Goal: Information Seeking & Learning: Learn about a topic

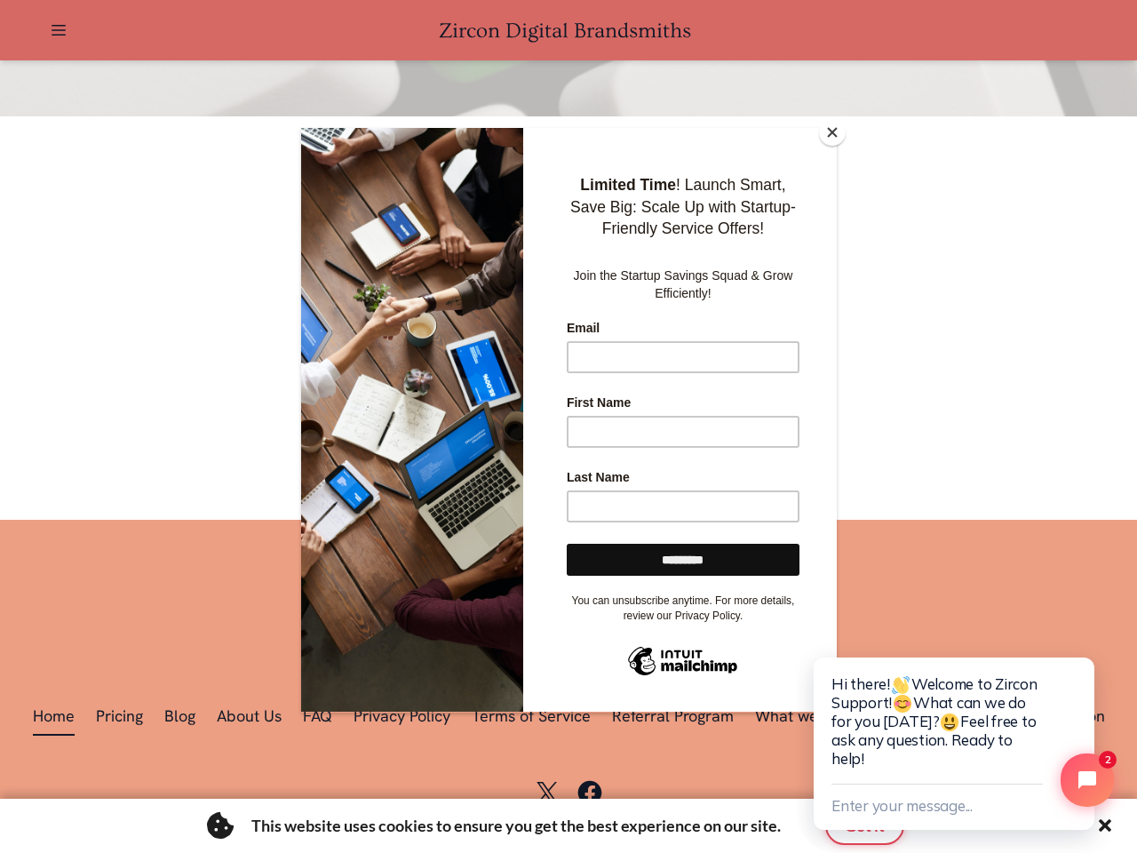
scroll to position [0, 2941]
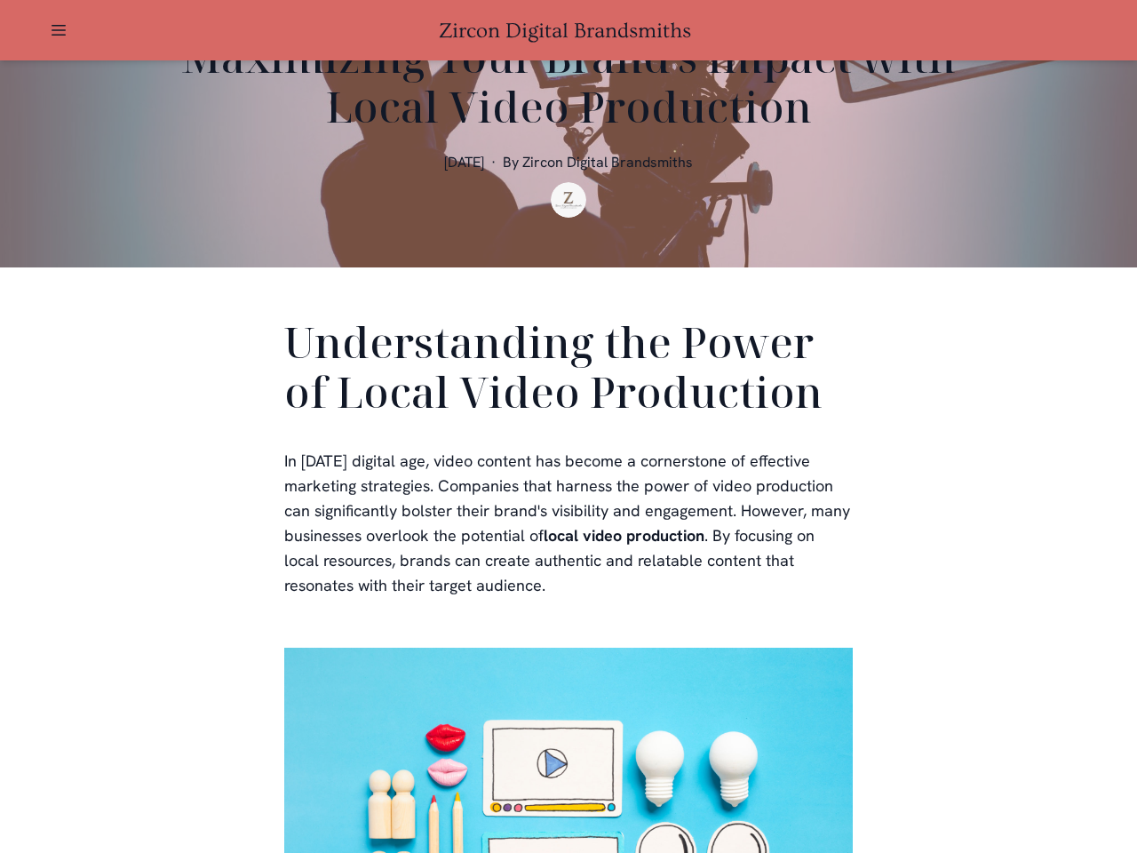
scroll to position [533, 0]
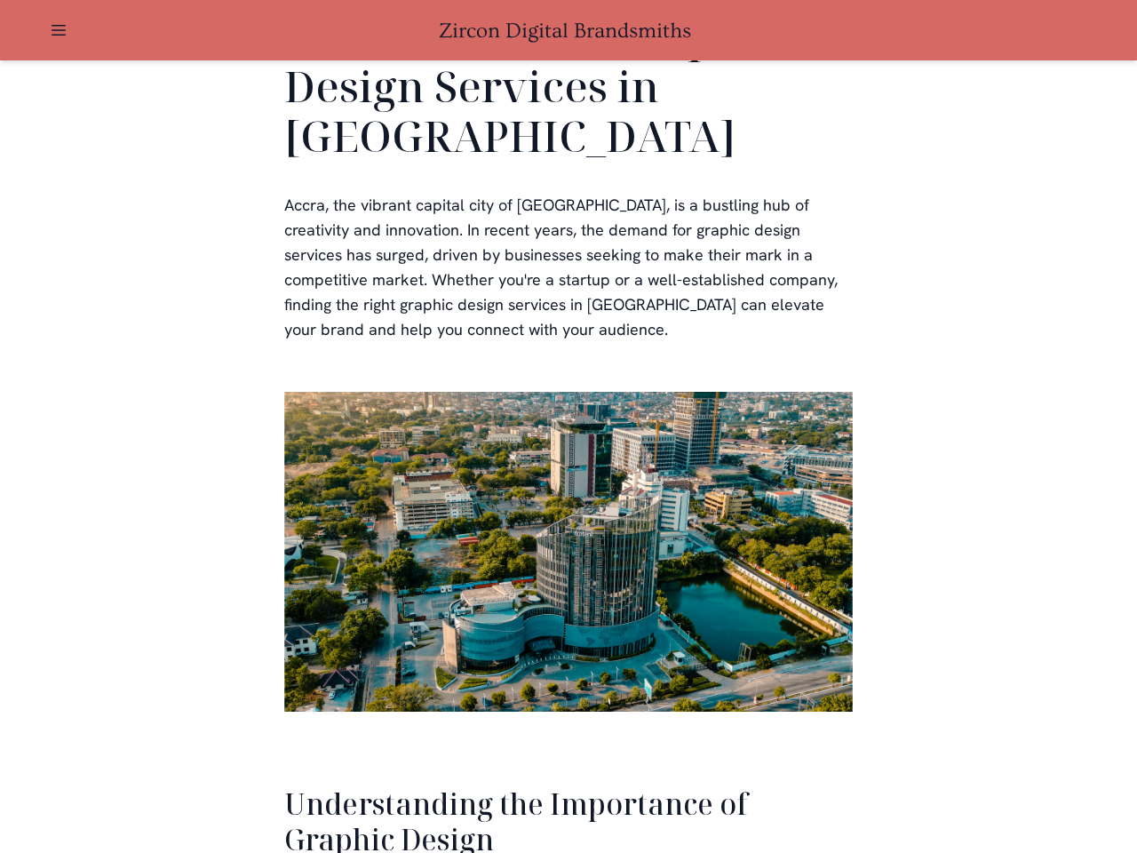
scroll to position [3650, 0]
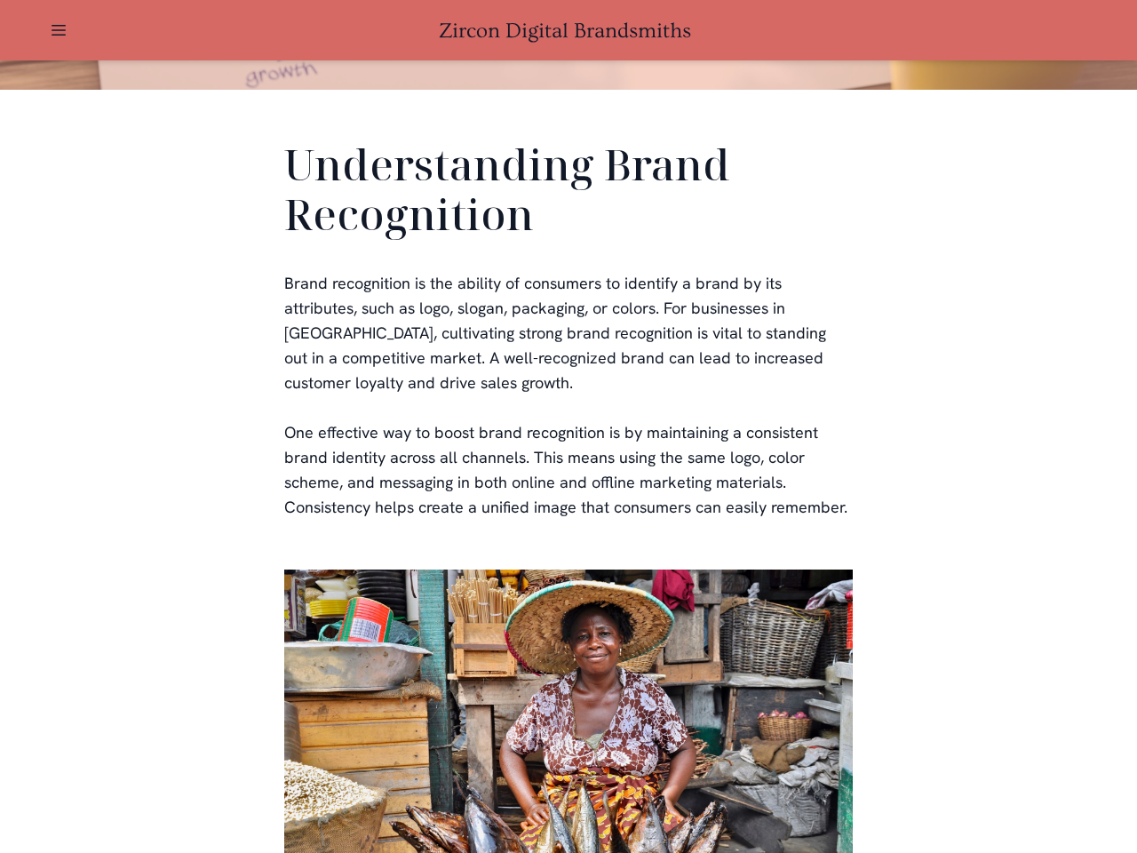
scroll to position [533, 0]
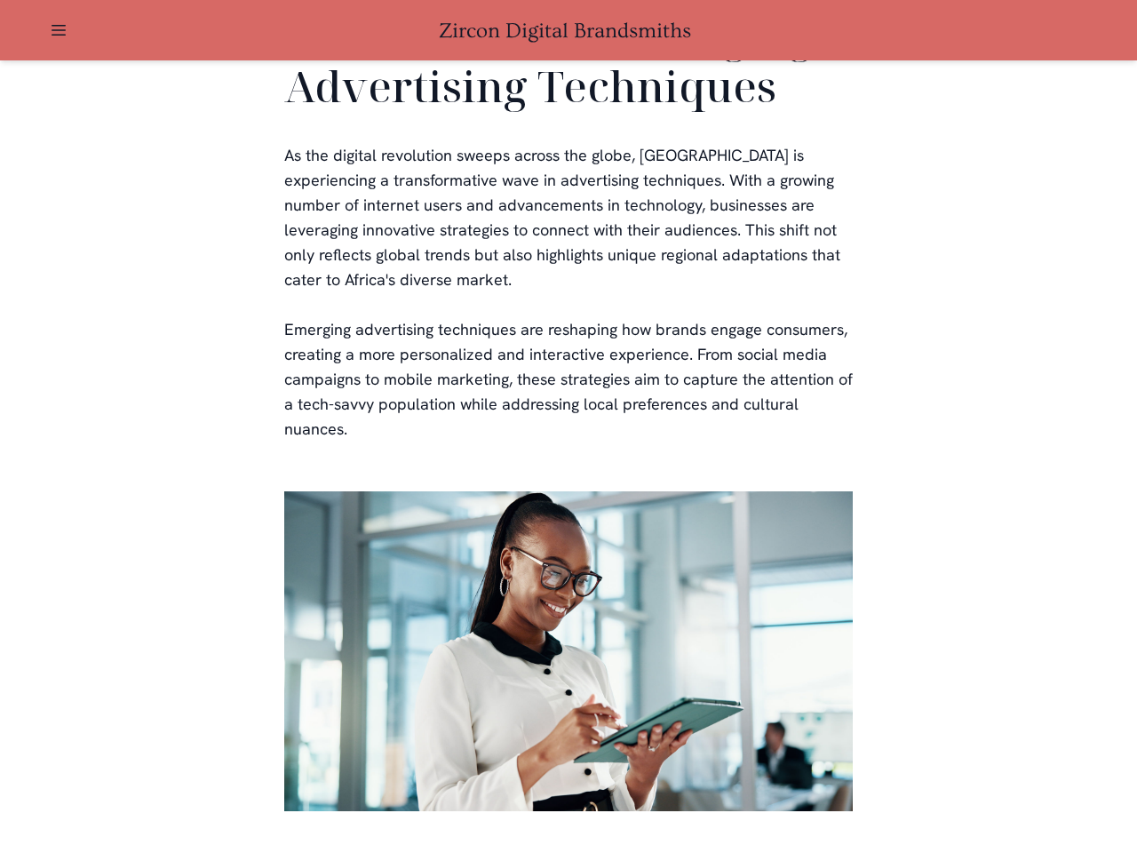
scroll to position [3611, 0]
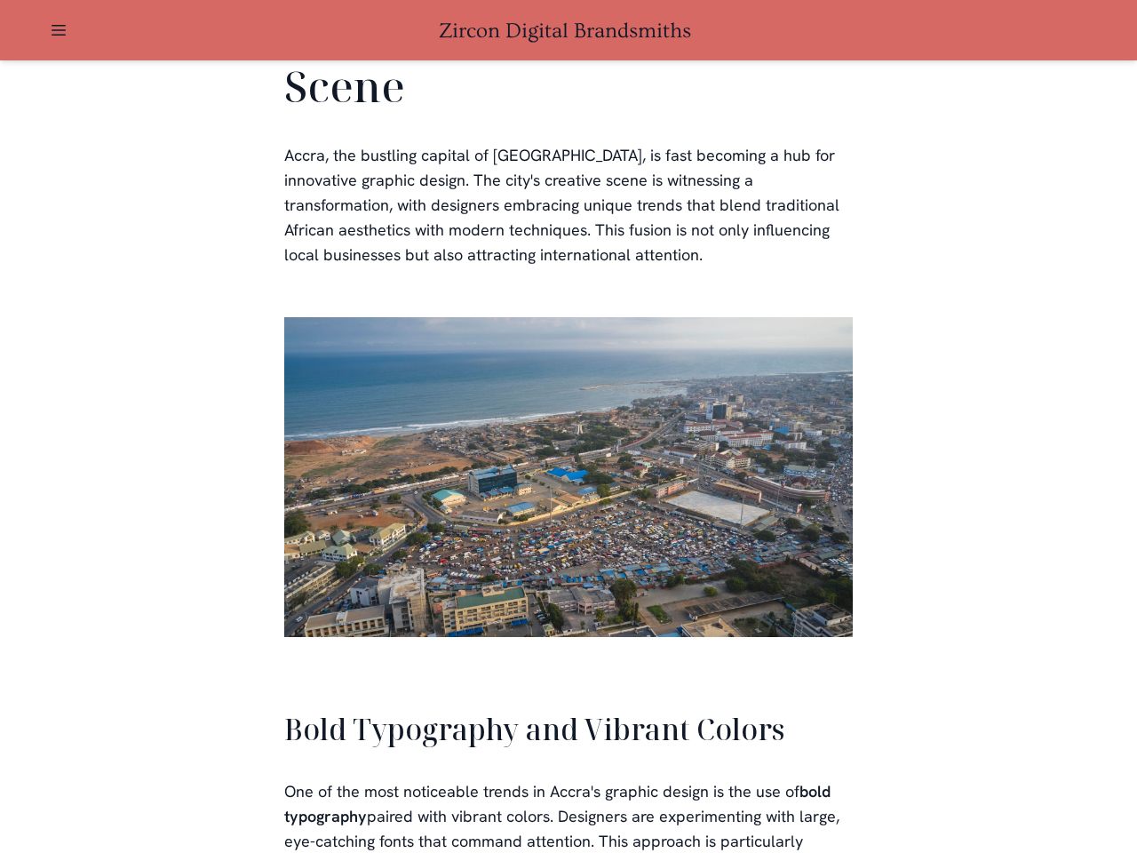
scroll to position [4023, 0]
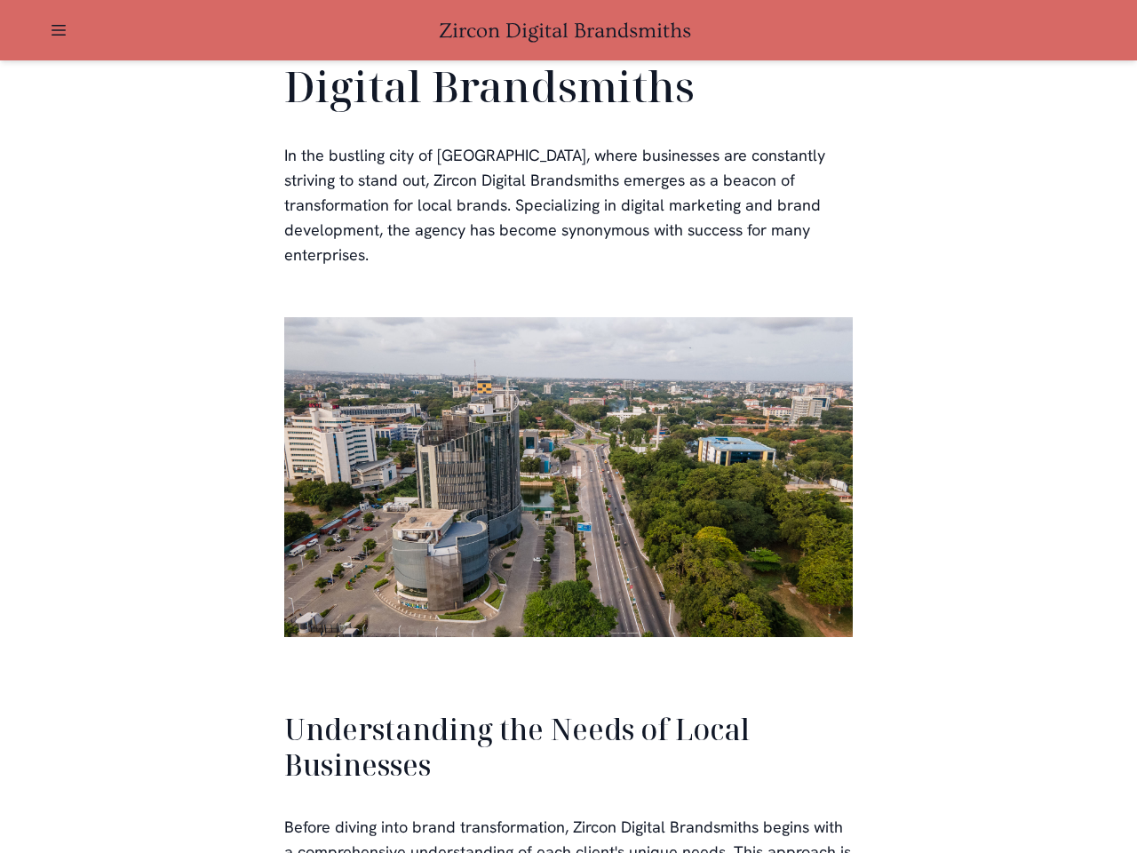
scroll to position [3788, 0]
